Goal: Transaction & Acquisition: Purchase product/service

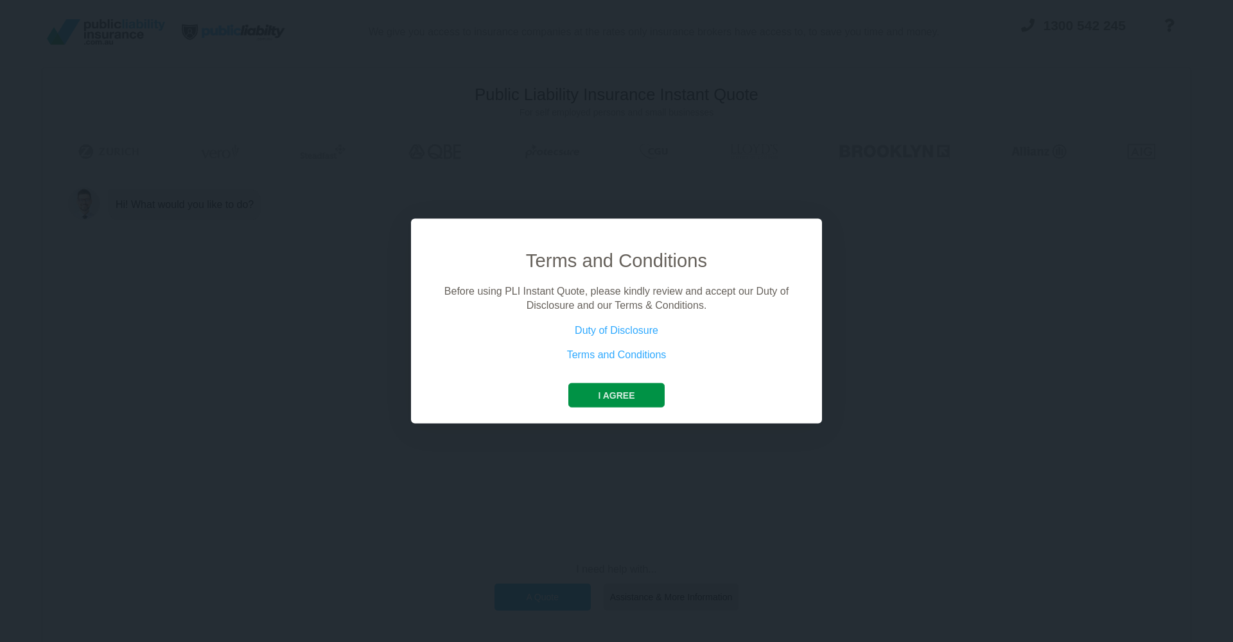
click at [624, 398] on button "I agree" at bounding box center [616, 395] width 96 height 24
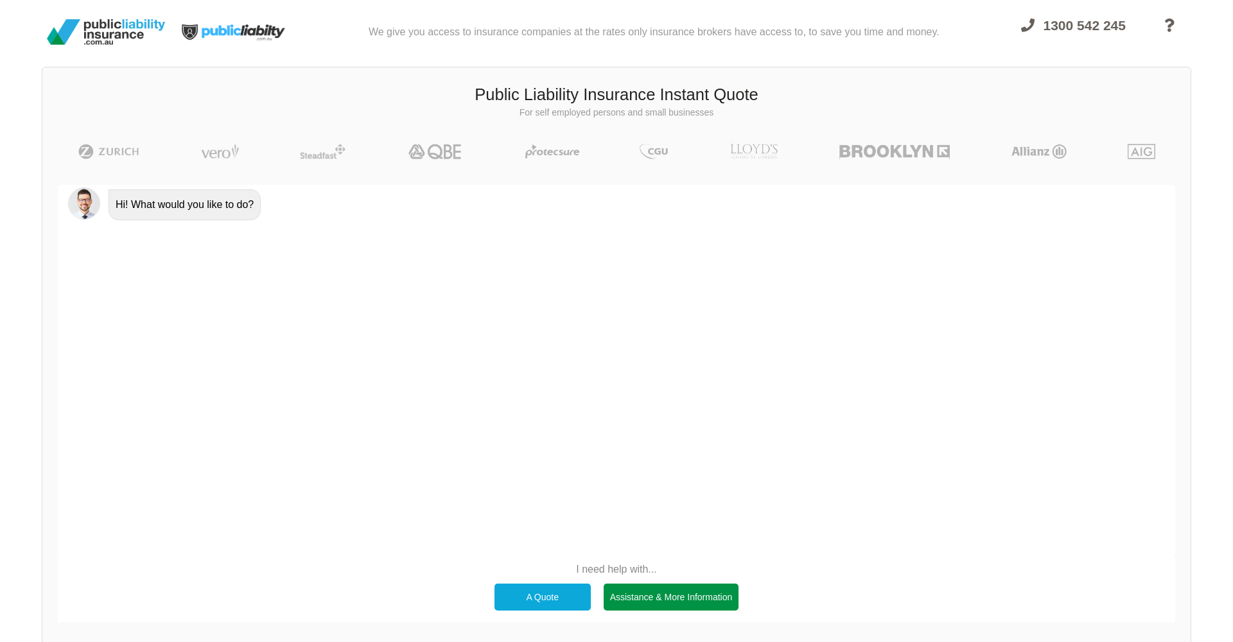
click at [648, 596] on div "Assistance & More Information" at bounding box center [672, 597] width 136 height 27
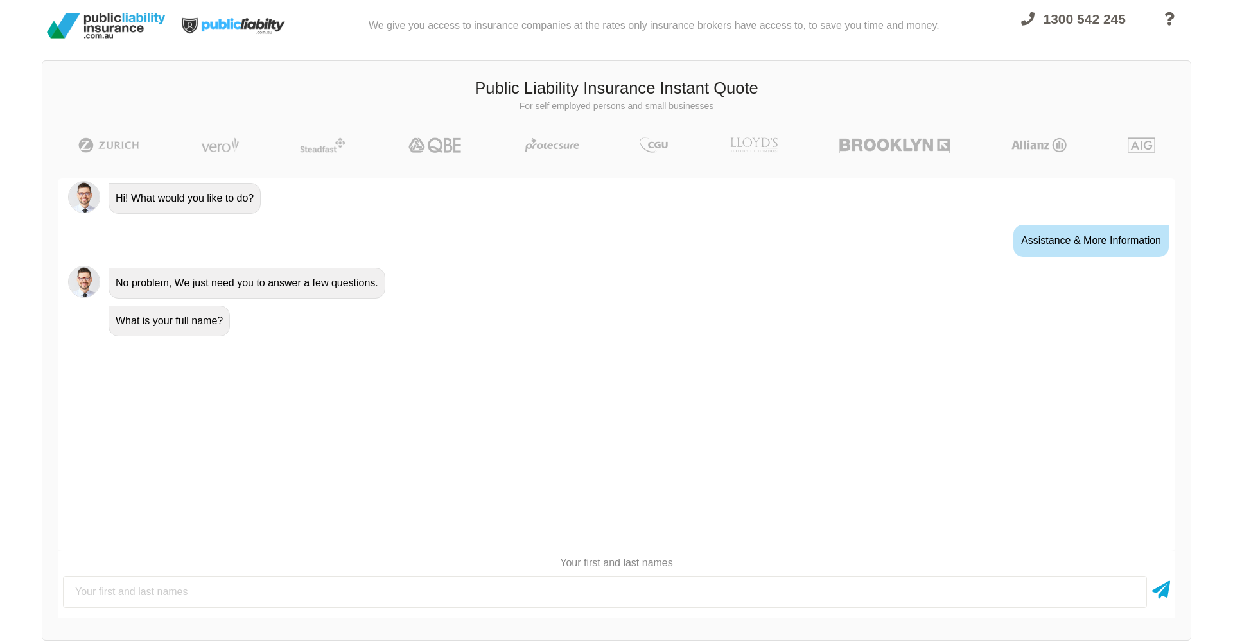
scroll to position [6, 0]
type input "[PERSON_NAME] aka [PERSON_NAME]"
drag, startPoint x: 595, startPoint y: 577, endPoint x: 1170, endPoint y: 594, distance: 575.8
click at [1170, 594] on div "[PERSON_NAME] aka [PERSON_NAME]" at bounding box center [617, 592] width 1118 height 42
click at [1168, 593] on icon at bounding box center [1161, 587] width 18 height 23
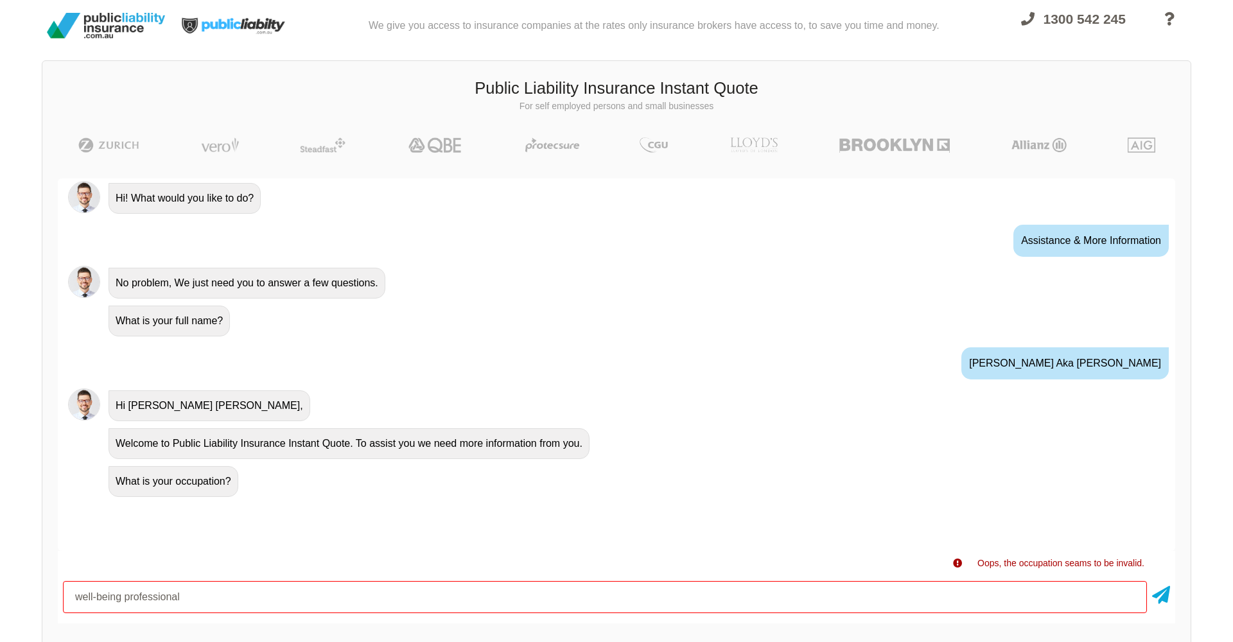
drag, startPoint x: 190, startPoint y: 603, endPoint x: 69, endPoint y: 587, distance: 122.4
click at [69, 587] on input "well-being professional" at bounding box center [605, 597] width 1084 height 32
drag, startPoint x: 134, startPoint y: 598, endPoint x: 145, endPoint y: 599, distance: 11.0
click at [137, 598] on input "professional consultant" at bounding box center [605, 597] width 1084 height 32
drag, startPoint x: 133, startPoint y: 591, endPoint x: 158, endPoint y: 600, distance: 26.6
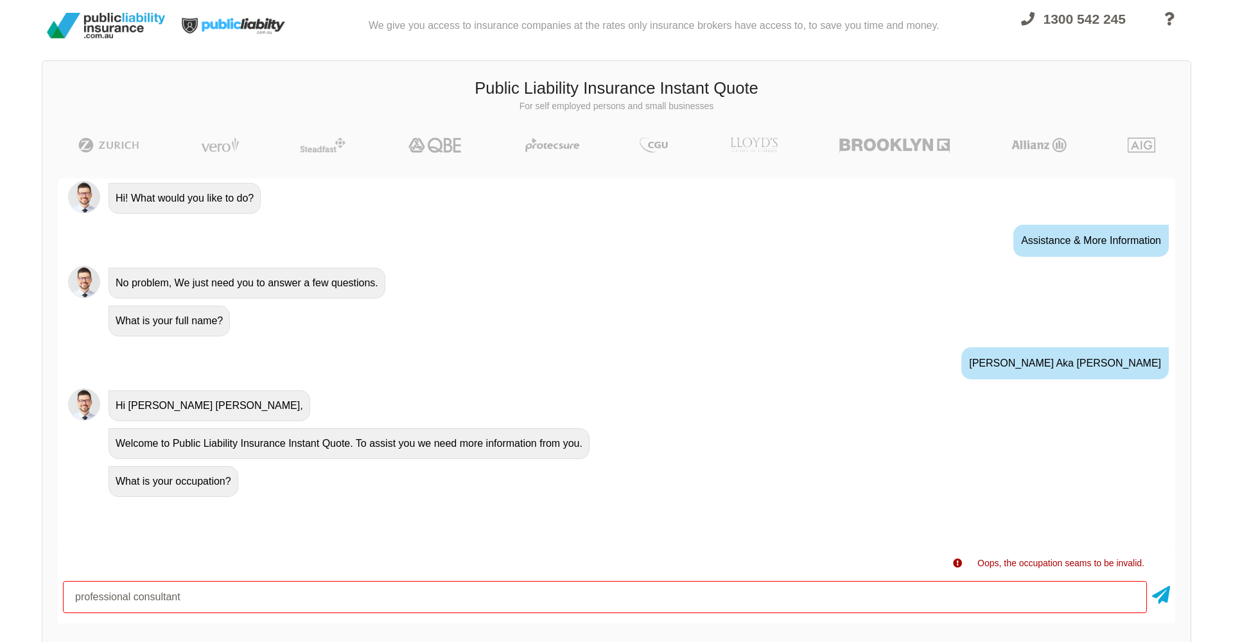
click at [140, 594] on input "professional consultant" at bounding box center [605, 597] width 1084 height 32
drag, startPoint x: 134, startPoint y: 601, endPoint x: 148, endPoint y: 603, distance: 14.2
click at [139, 601] on input "professional consultant" at bounding box center [605, 597] width 1084 height 32
drag, startPoint x: 131, startPoint y: 600, endPoint x: 21, endPoint y: 589, distance: 110.4
click at [21, 589] on div "We give you access to insurance companies at the rates only insurance brokers h…" at bounding box center [616, 326] width 1233 height 665
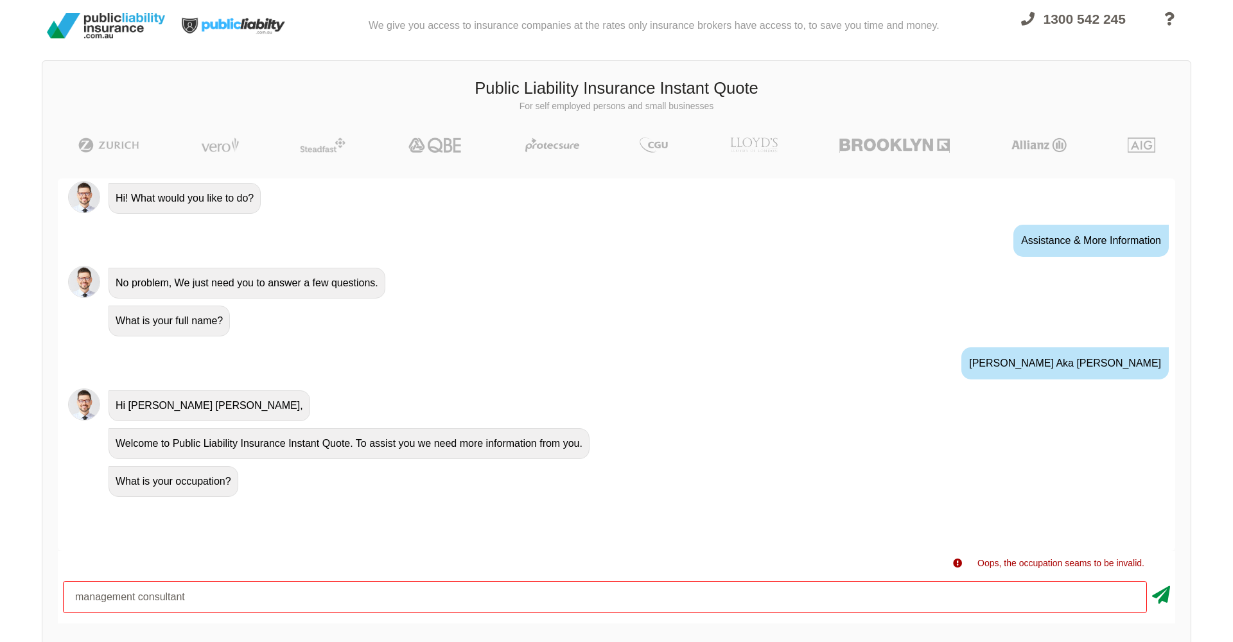
type input "management consultant"
click at [1156, 600] on icon at bounding box center [1161, 592] width 18 height 23
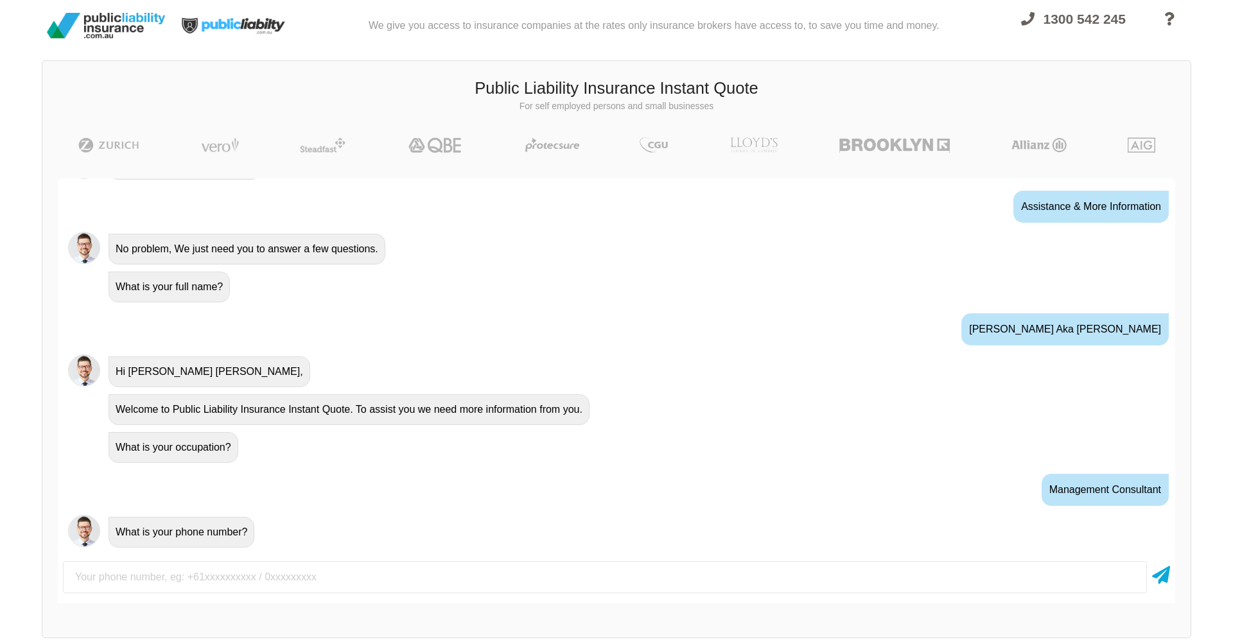
drag, startPoint x: 263, startPoint y: 583, endPoint x: 273, endPoint y: 583, distance: 10.3
click at [267, 583] on input "text" at bounding box center [605, 577] width 1084 height 32
type input "0450621577"
click at [1165, 571] on icon at bounding box center [1161, 572] width 18 height 23
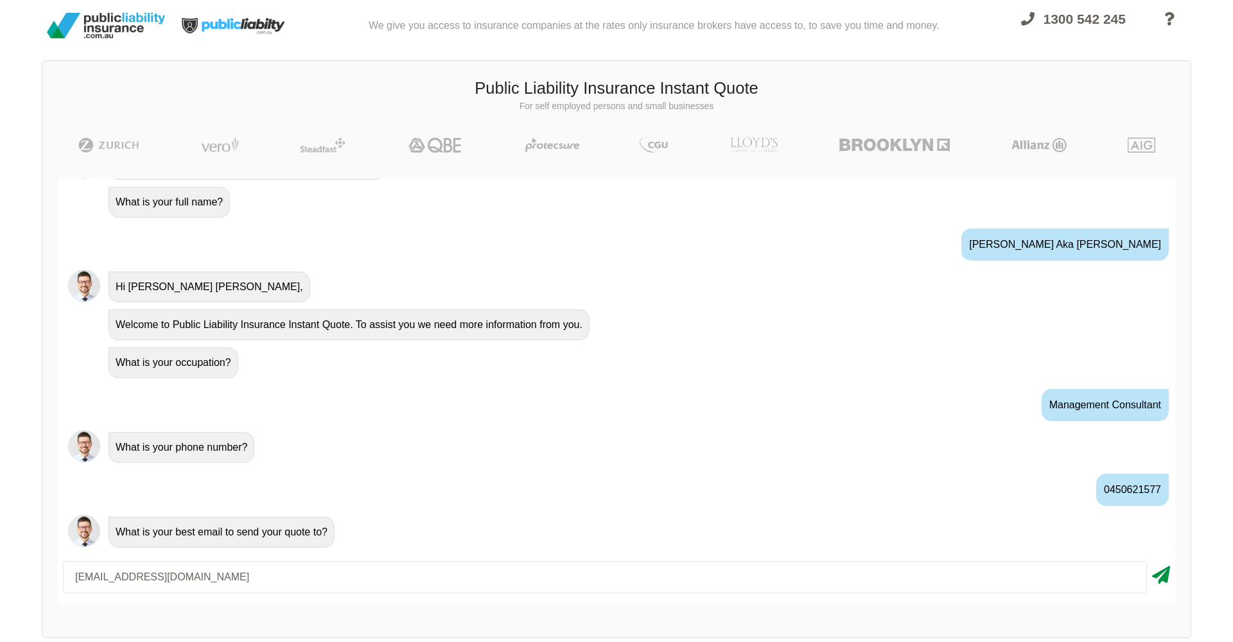
type input "[EMAIL_ADDRESS][DOMAIN_NAME]"
click at [1169, 576] on icon at bounding box center [1161, 572] width 18 height 23
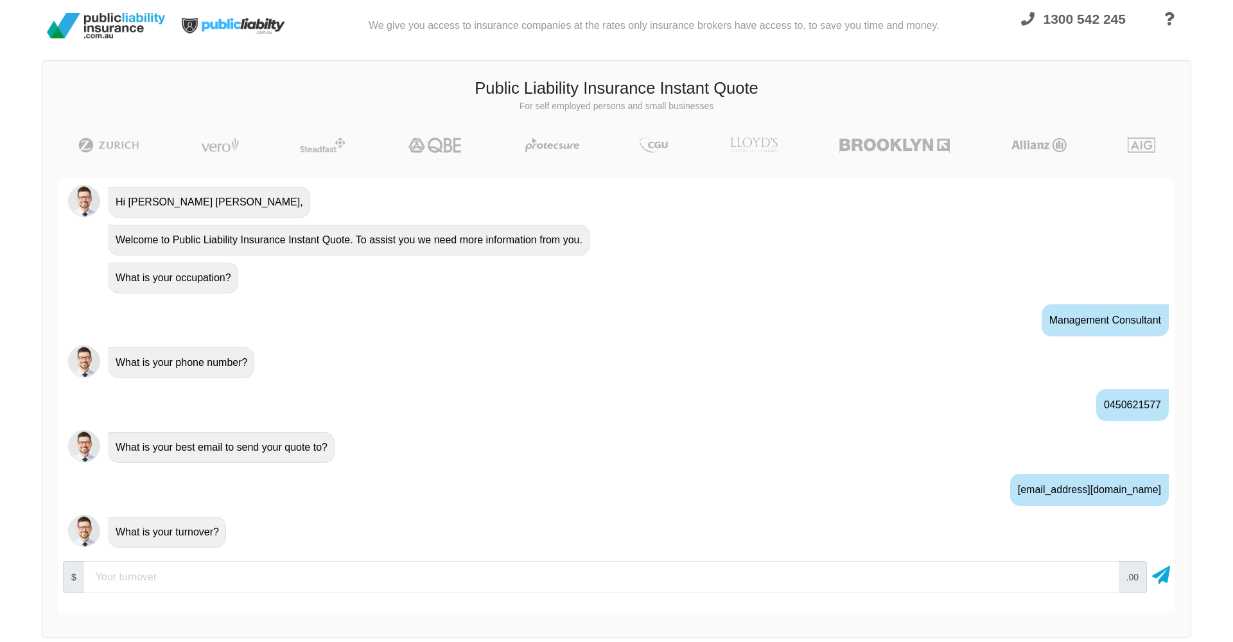
click at [1170, 572] on icon at bounding box center [1161, 572] width 18 height 23
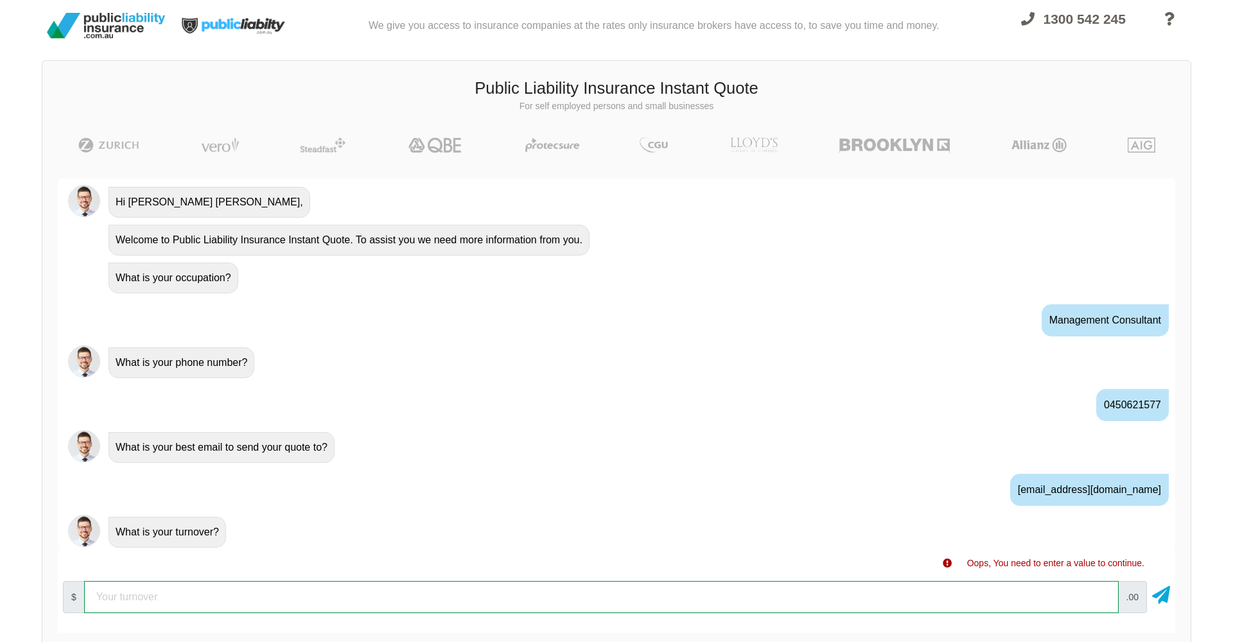
drag, startPoint x: 227, startPoint y: 590, endPoint x: 78, endPoint y: 561, distance: 152.4
click at [78, 561] on div "Oops, You need to enter a value to continue. $ .00" at bounding box center [617, 592] width 1118 height 82
type input "5000"
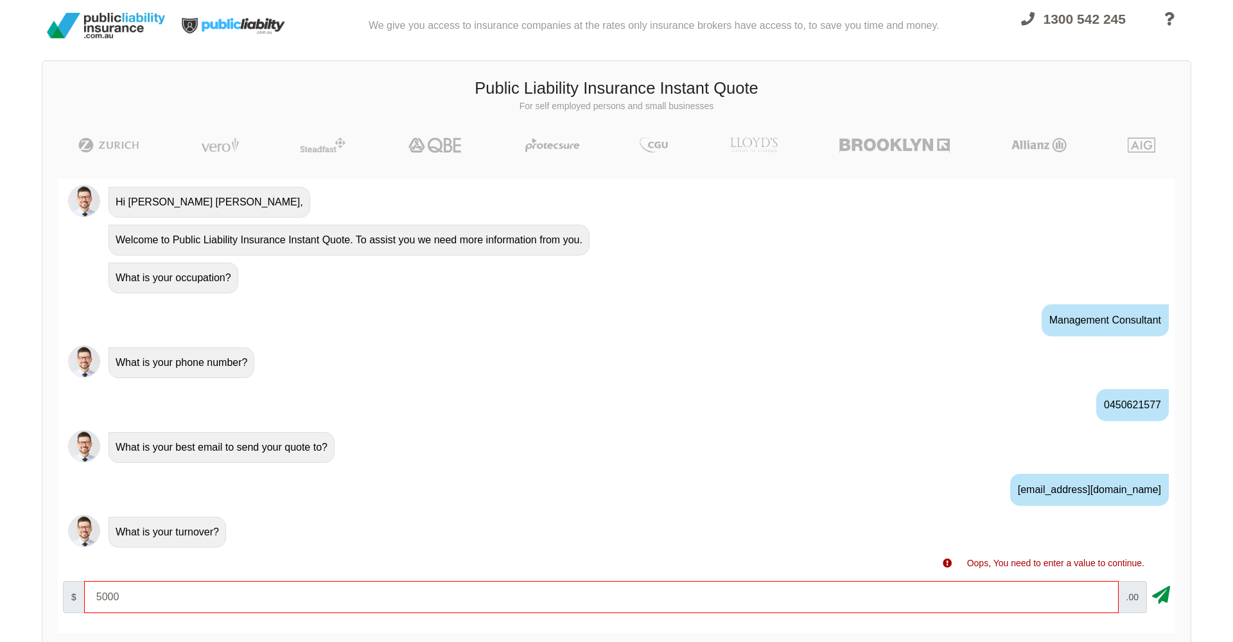
click at [1161, 599] on icon at bounding box center [1161, 592] width 18 height 23
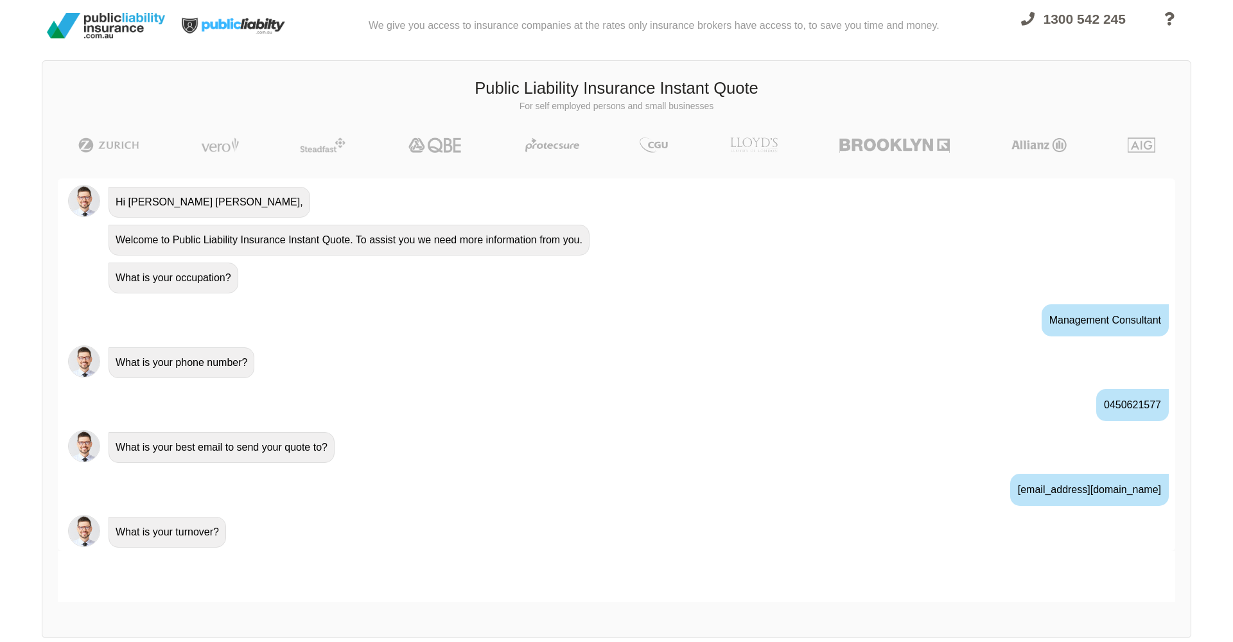
scroll to position [288, 0]
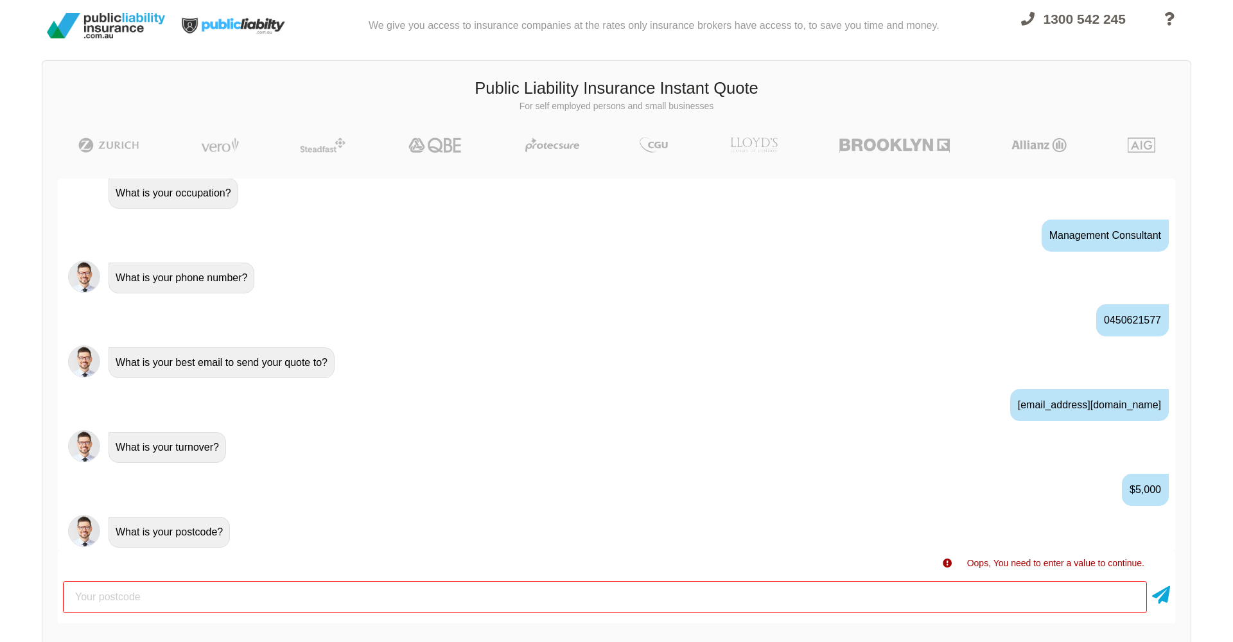
click at [1175, 603] on div "Awesome! 100% Just a final check that all your details are correct. Your Summar…" at bounding box center [616, 400] width 1149 height 475
click at [1172, 603] on div at bounding box center [617, 597] width 1118 height 42
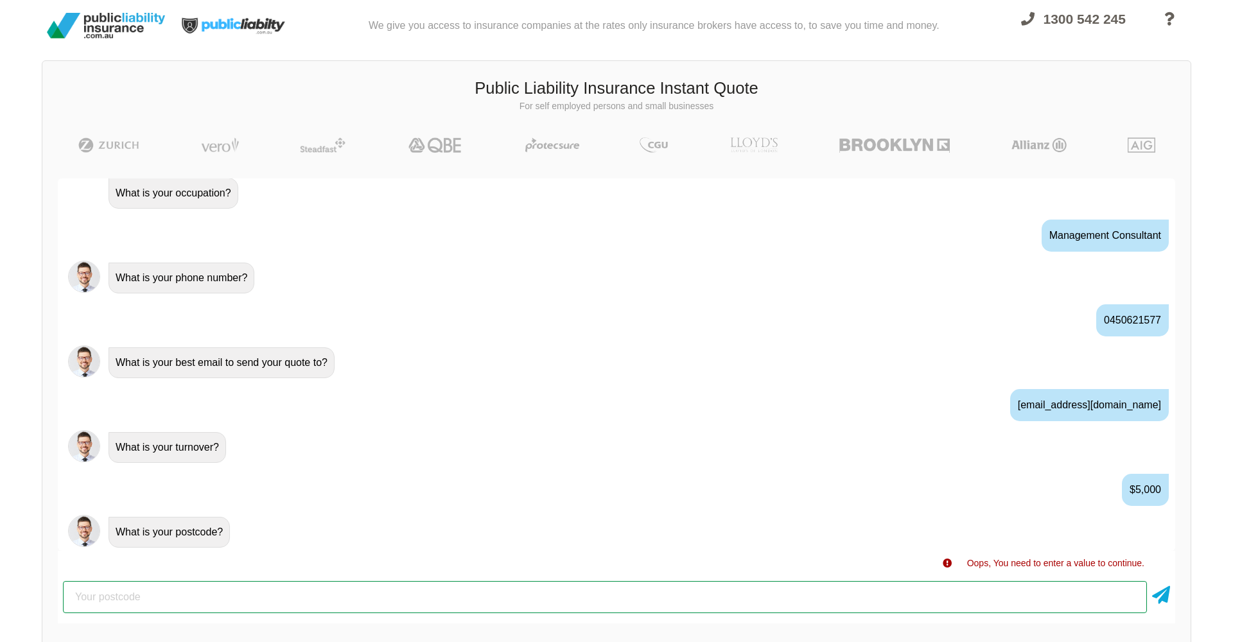
drag, startPoint x: 195, startPoint y: 595, endPoint x: 46, endPoint y: 591, distance: 149.7
click at [47, 591] on div "Awesome! 100% Just a final check that all your details are correct. Your Summar…" at bounding box center [616, 400] width 1149 height 475
type input "4887"
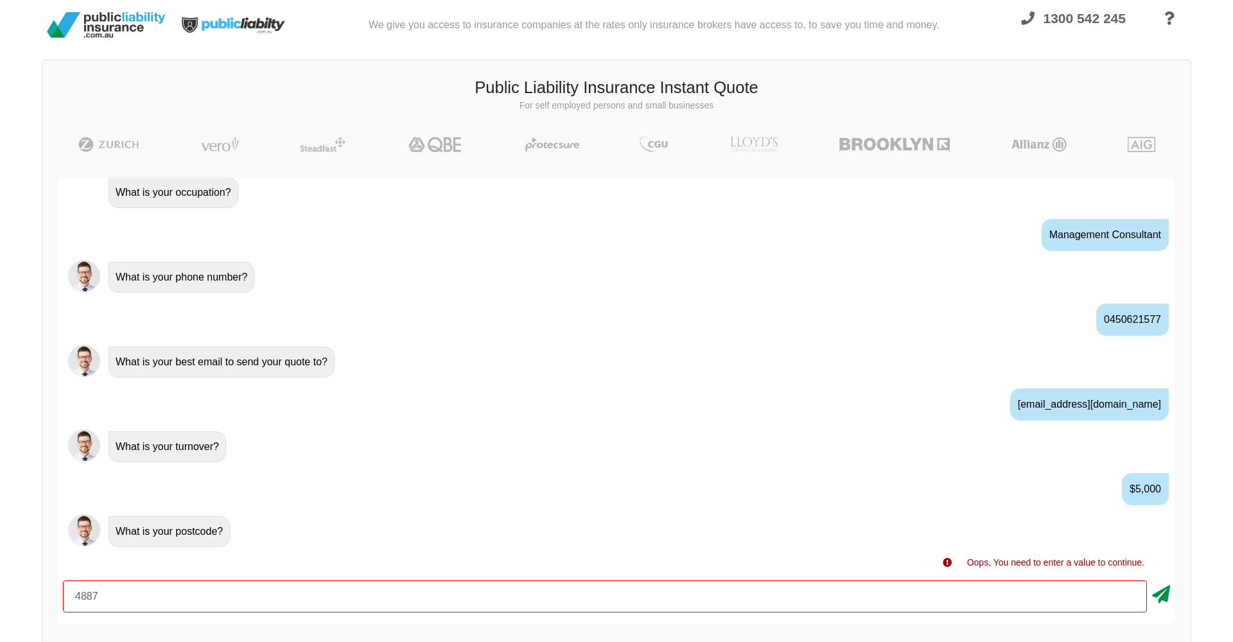
click at [1163, 601] on icon at bounding box center [1161, 592] width 18 height 23
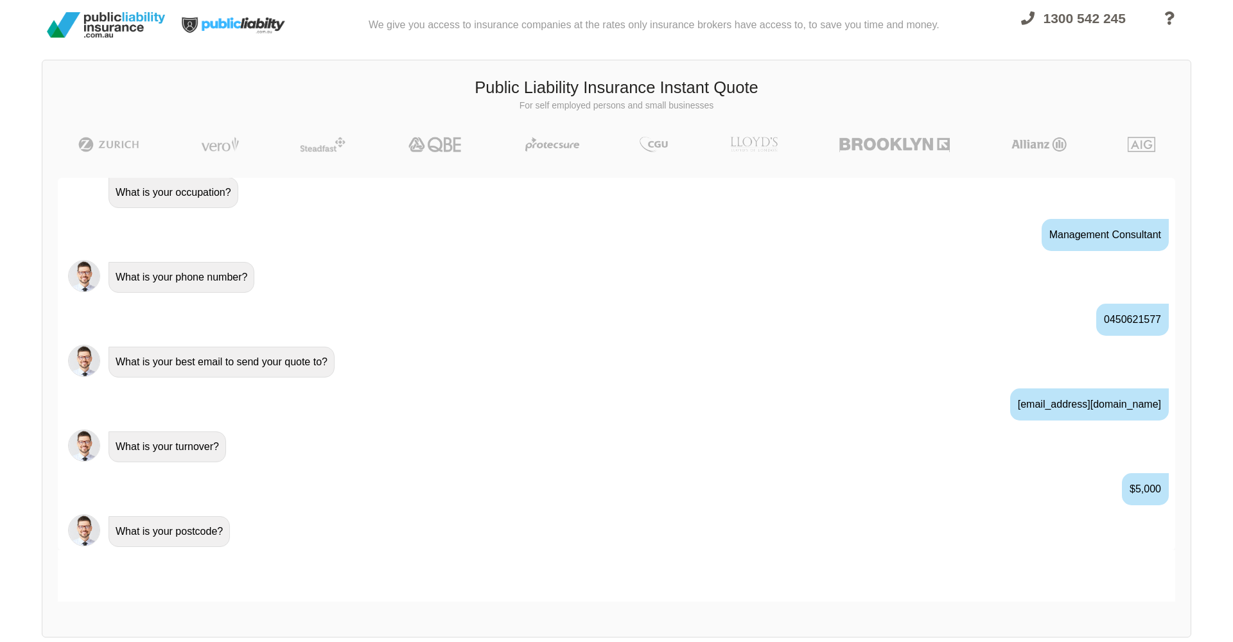
scroll to position [373, 0]
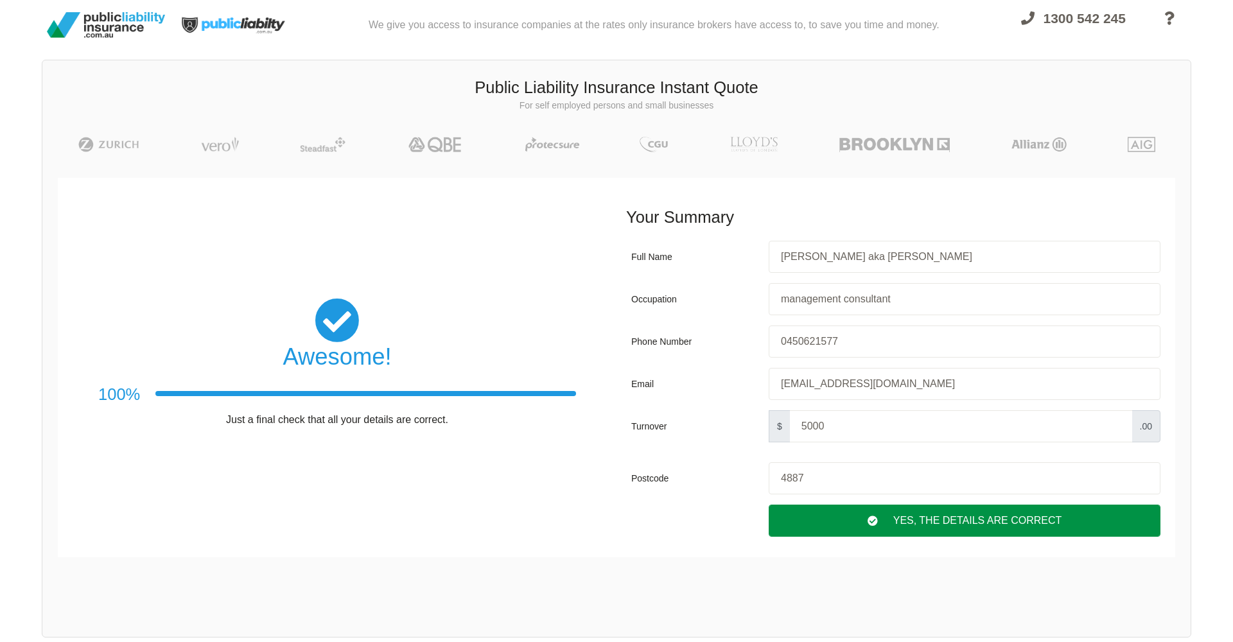
click at [994, 515] on div "Yes, The Details are correct" at bounding box center [965, 521] width 392 height 32
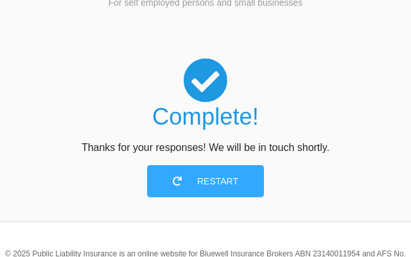
scroll to position [76, 0]
